Goal: Task Accomplishment & Management: Manage account settings

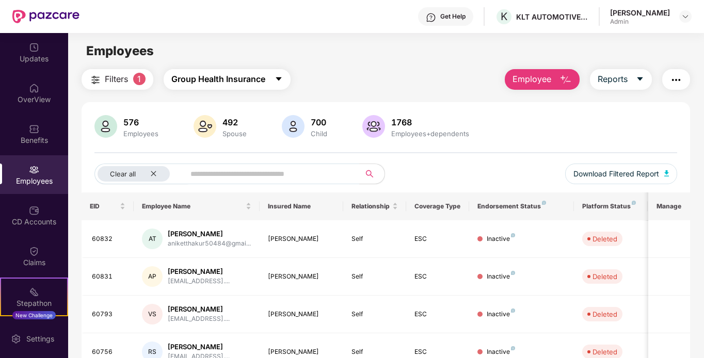
click at [268, 80] on button "Group Health Insurance" at bounding box center [227, 79] width 127 height 21
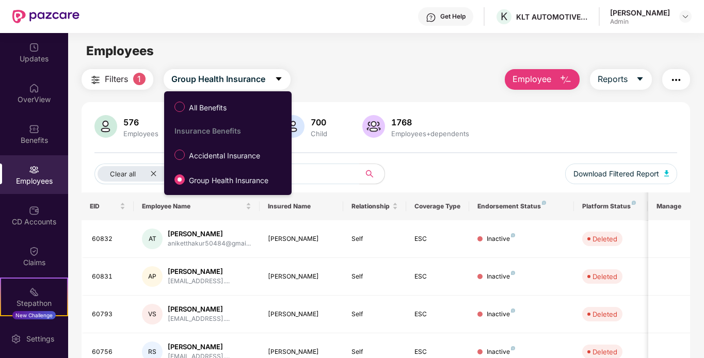
click at [347, 92] on div "Filters 1 Group Health Insurance Employee Reports 576 Employees 492 Spouse 700 …" at bounding box center [386, 364] width 609 height 591
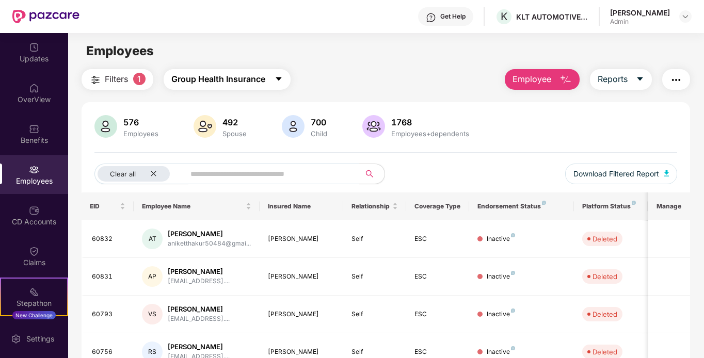
click at [279, 75] on icon "caret-down" at bounding box center [279, 79] width 8 height 8
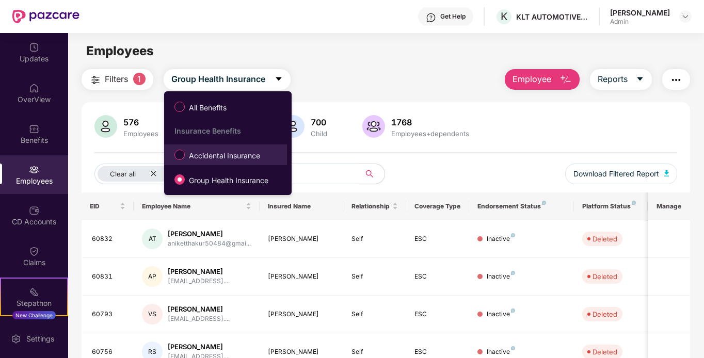
click at [247, 159] on span "Accidental Insurance" at bounding box center [224, 155] width 79 height 11
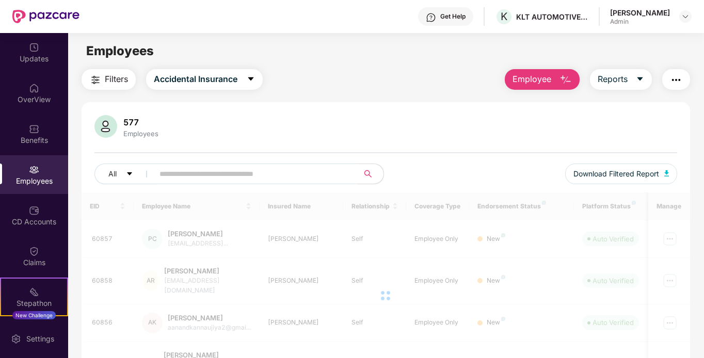
click at [114, 82] on span "Filters" at bounding box center [116, 79] width 23 height 13
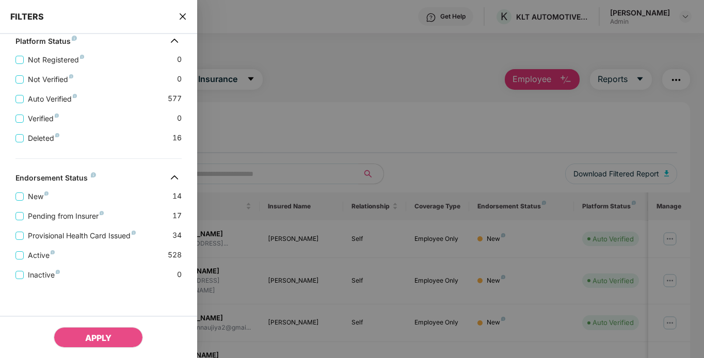
scroll to position [162, 0]
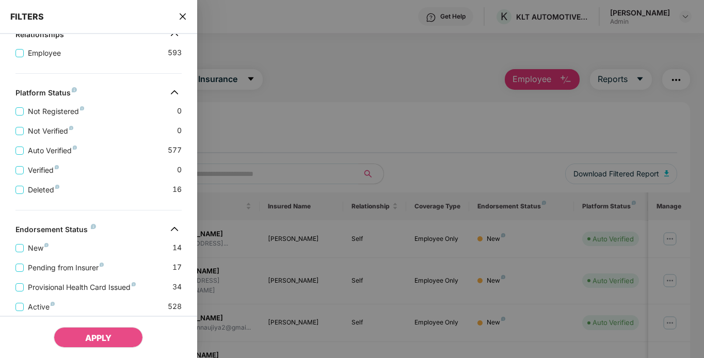
click at [85, 187] on div "Deleted 16" at bounding box center [98, 186] width 166 height 20
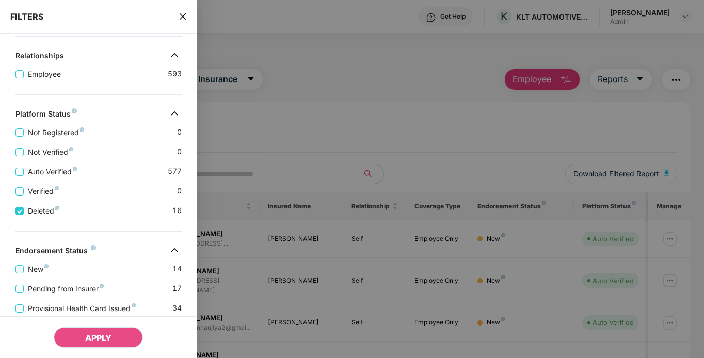
drag, startPoint x: 107, startPoint y: 330, endPoint x: 111, endPoint y: 327, distance: 5.5
click at [108, 330] on button "APPLY" at bounding box center [98, 337] width 89 height 21
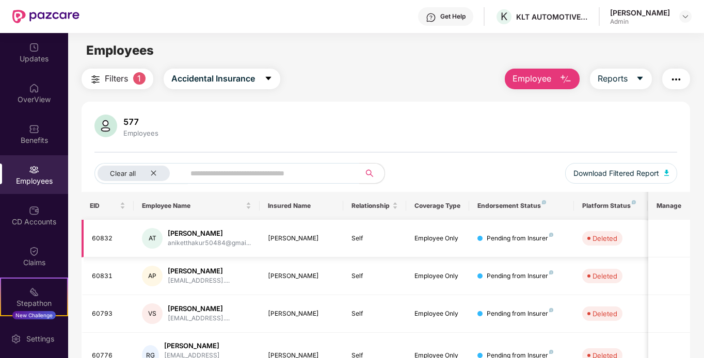
scroll to position [0, 0]
click at [153, 173] on icon "close" at bounding box center [153, 173] width 5 height 5
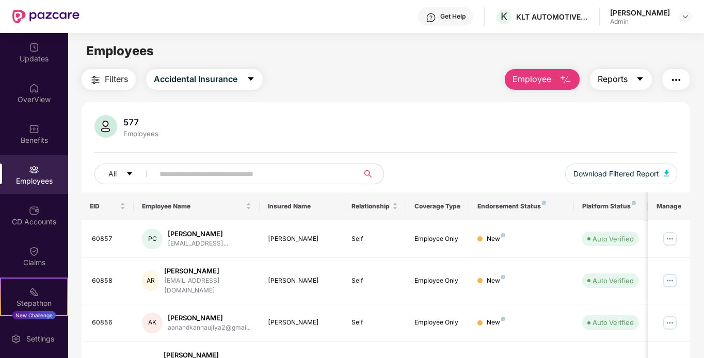
click at [642, 77] on icon "caret-down" at bounding box center [640, 79] width 6 height 4
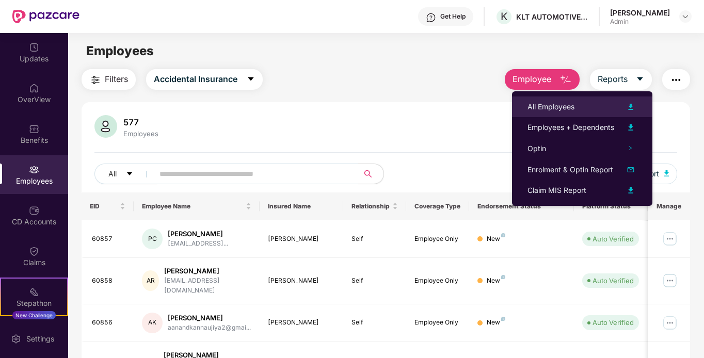
click at [536, 102] on div "All Employees" at bounding box center [550, 106] width 47 height 11
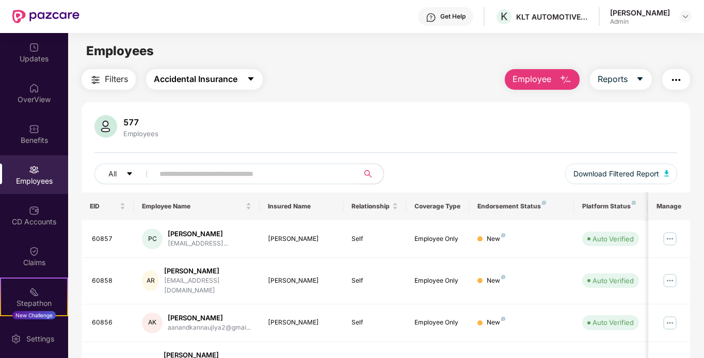
click at [247, 77] on button "Accidental Insurance" at bounding box center [204, 79] width 117 height 21
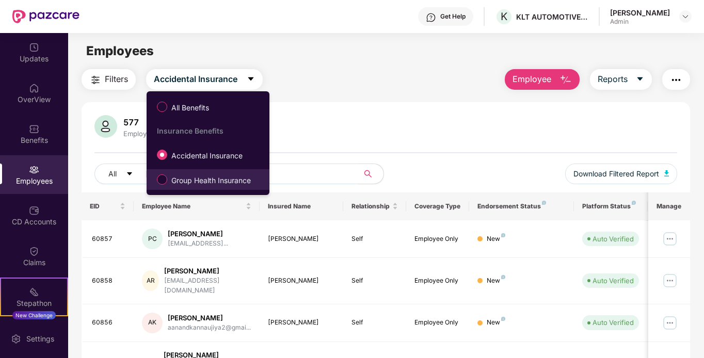
click at [226, 182] on span "Group Health Insurance" at bounding box center [211, 180] width 88 height 11
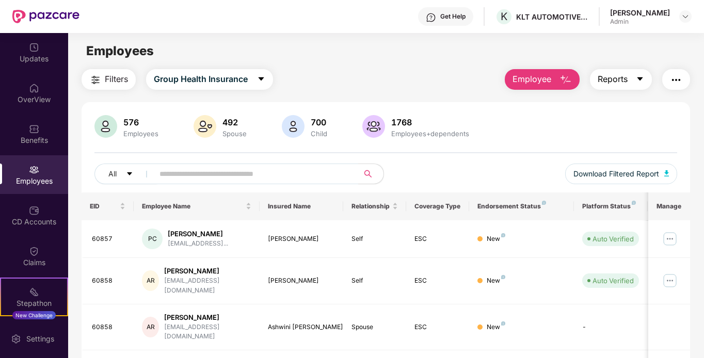
click at [640, 77] on icon "caret-down" at bounding box center [640, 79] width 8 height 8
click at [427, 64] on main "Employees Filters Group Health Insurance Employee Reports 576 Employees 492 Spo…" at bounding box center [385, 212] width 635 height 358
click at [264, 81] on icon "caret-down" at bounding box center [261, 79] width 8 height 8
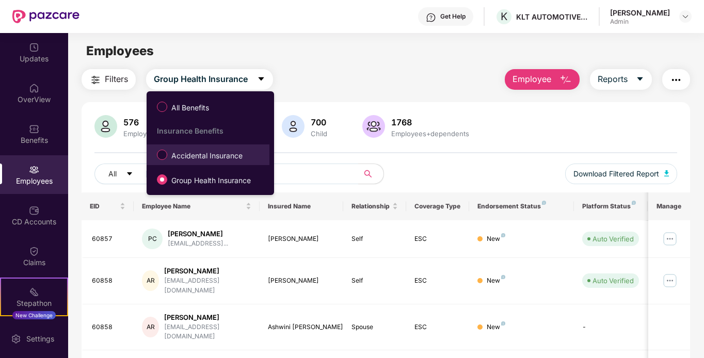
click at [227, 158] on span "Accidental Insurance" at bounding box center [206, 155] width 79 height 11
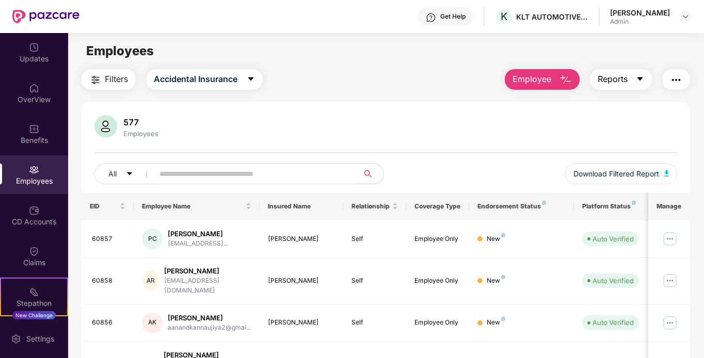
click at [621, 84] on span "Reports" at bounding box center [613, 79] width 30 height 13
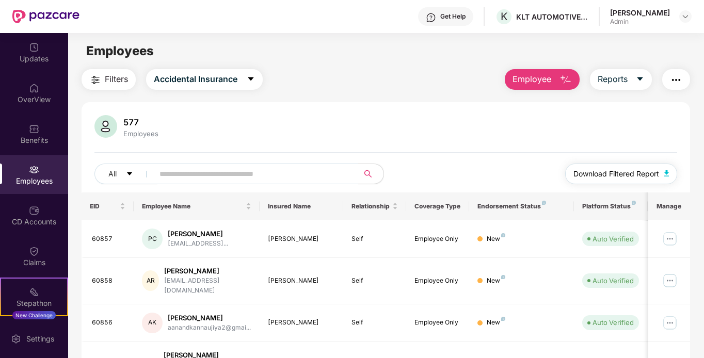
click at [614, 178] on span "Download Filtered Report" at bounding box center [616, 173] width 86 height 11
